Goal: Entertainment & Leisure: Consume media (video, audio)

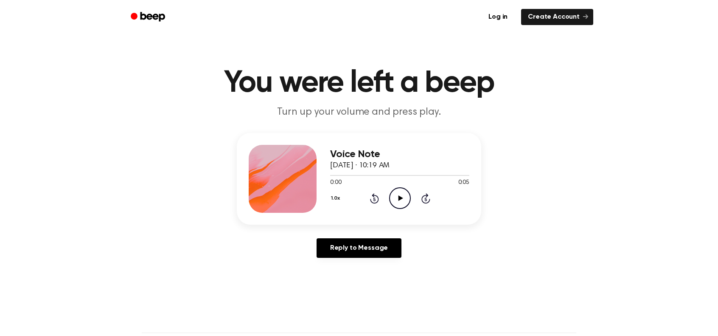
click at [397, 198] on icon "Play Audio" at bounding box center [400, 198] width 22 height 22
click at [397, 198] on icon "Pause Audio" at bounding box center [400, 198] width 22 height 22
click at [409, 194] on circle at bounding box center [400, 198] width 21 height 21
click at [404, 195] on icon "Pause Audio" at bounding box center [400, 198] width 22 height 22
